Goal: Task Accomplishment & Management: Complete application form

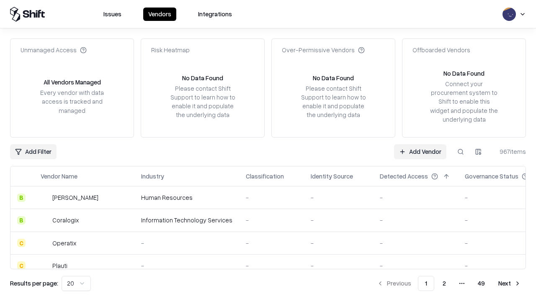
click at [420, 152] on link "Add Vendor" at bounding box center [420, 151] width 52 height 15
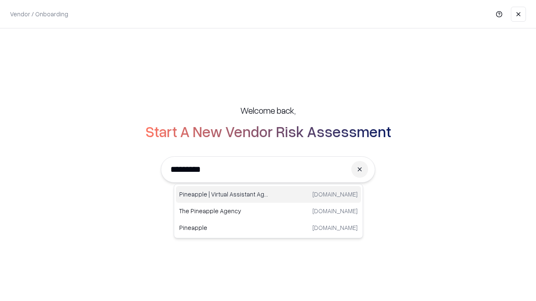
click at [268, 195] on div "Pineapple | Virtual Assistant Agency [DOMAIN_NAME]" at bounding box center [268, 194] width 185 height 17
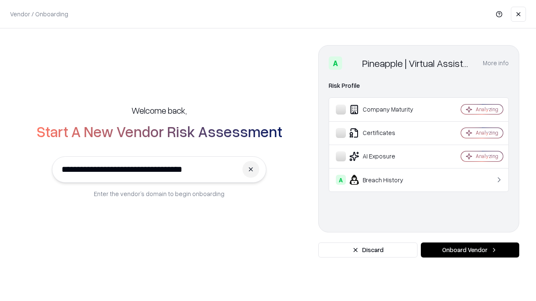
type input "**********"
click at [470, 250] on button "Onboard Vendor" at bounding box center [470, 250] width 98 height 15
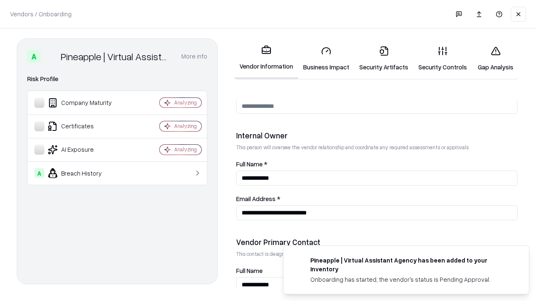
scroll to position [434, 0]
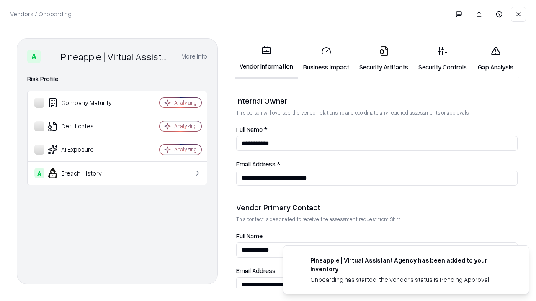
click at [326, 59] on link "Business Impact" at bounding box center [326, 58] width 56 height 39
click at [495, 59] on link "Gap Analysis" at bounding box center [495, 58] width 47 height 39
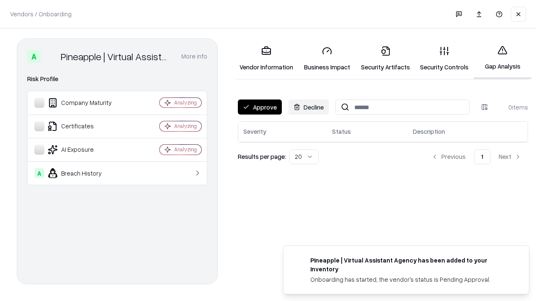
click at [260, 107] on button "Approve" at bounding box center [260, 107] width 44 height 15
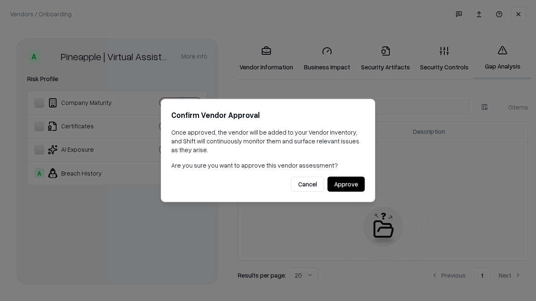
click at [346, 184] on button "Approve" at bounding box center [345, 184] width 37 height 15
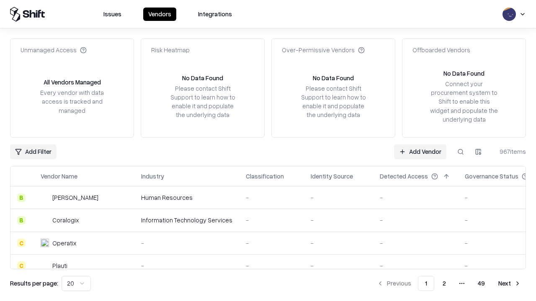
type input "**********"
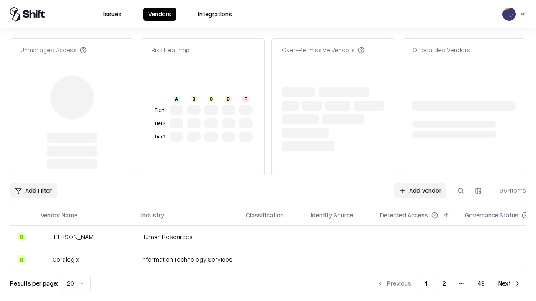
click at [420, 191] on link "Add Vendor" at bounding box center [420, 190] width 52 height 15
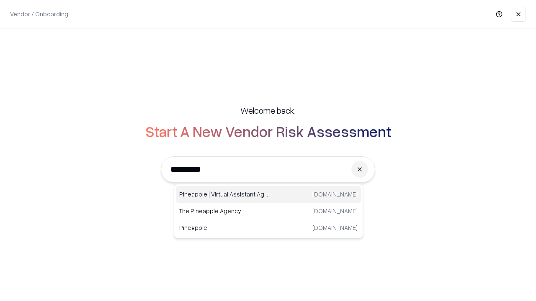
click at [268, 195] on div "Pineapple | Virtual Assistant Agency [DOMAIN_NAME]" at bounding box center [268, 194] width 185 height 17
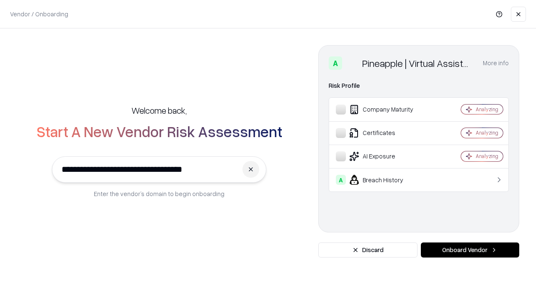
type input "**********"
click at [470, 250] on button "Onboard Vendor" at bounding box center [470, 250] width 98 height 15
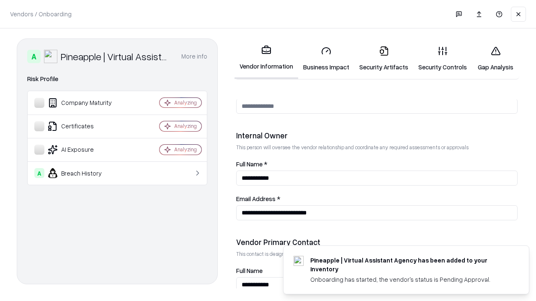
scroll to position [434, 0]
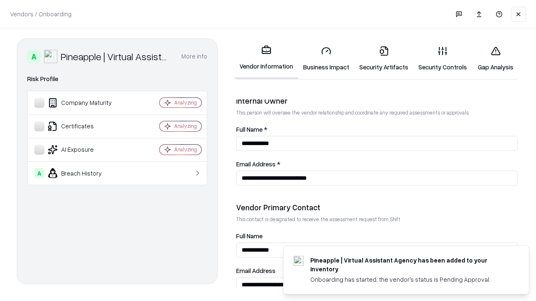
click at [495, 59] on link "Gap Analysis" at bounding box center [495, 58] width 47 height 39
